Goal: Transaction & Acquisition: Purchase product/service

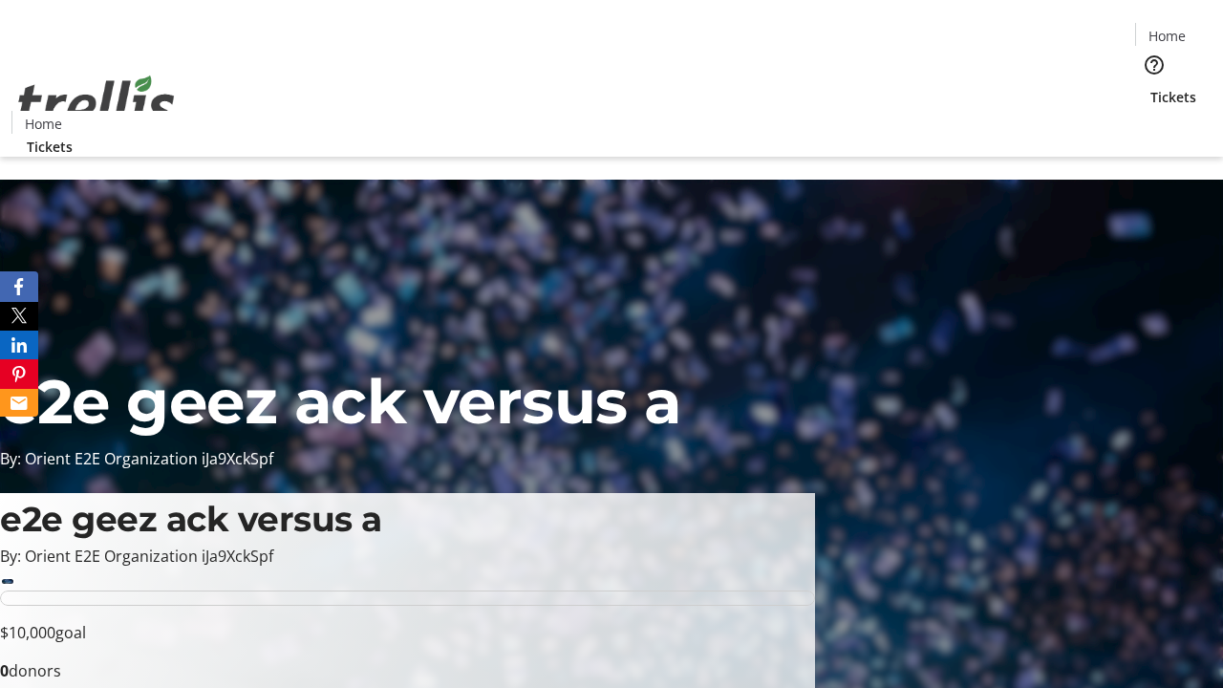
click at [1151, 87] on span "Tickets" at bounding box center [1174, 97] width 46 height 20
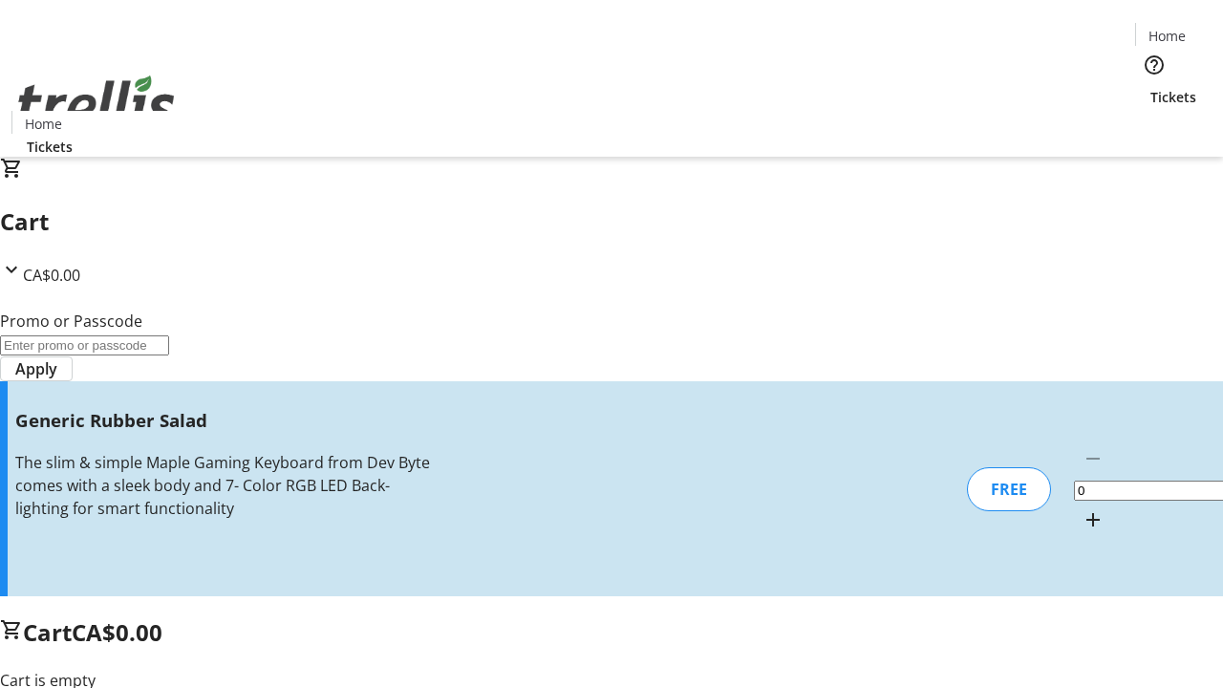
click at [1082, 509] on mat-icon "Increment by one" at bounding box center [1093, 520] width 23 height 23
type input "1"
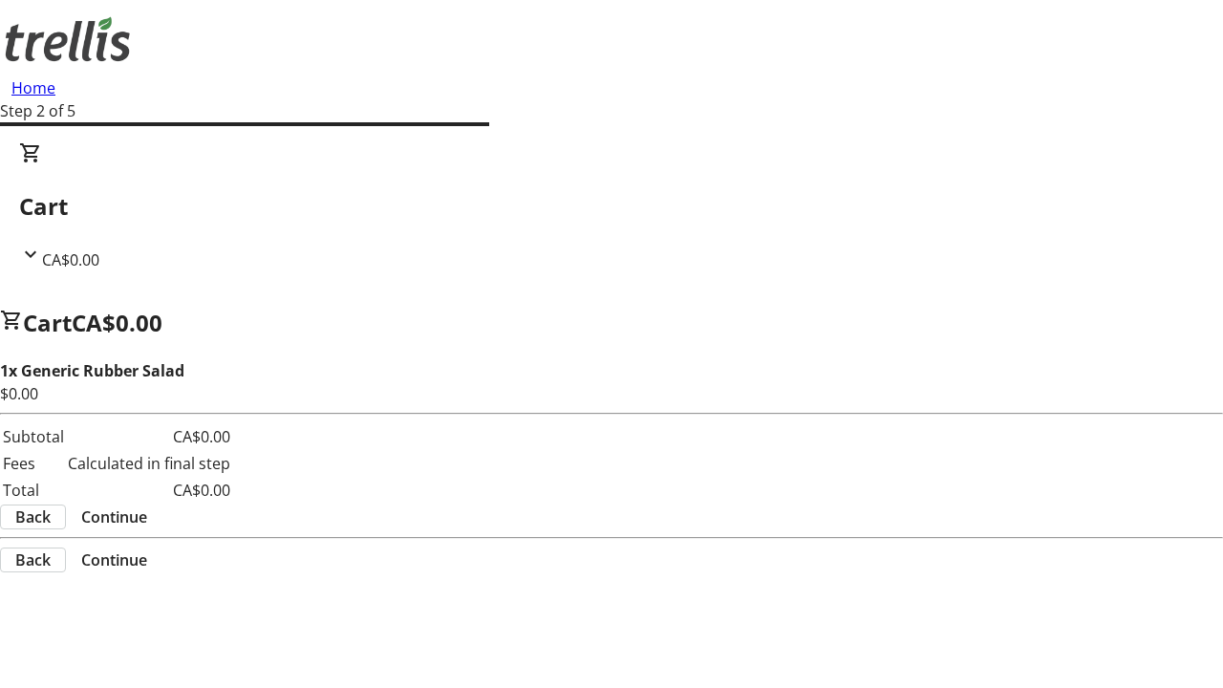
click at [147, 506] on span "Continue" at bounding box center [114, 517] width 66 height 23
